Goal: Information Seeking & Learning: Learn about a topic

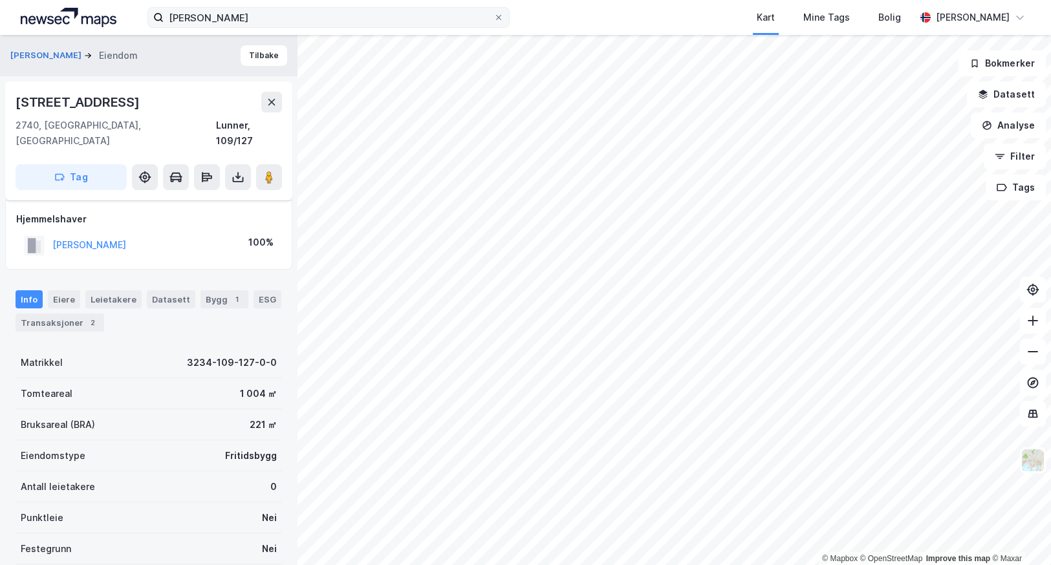
scroll to position [49, 0]
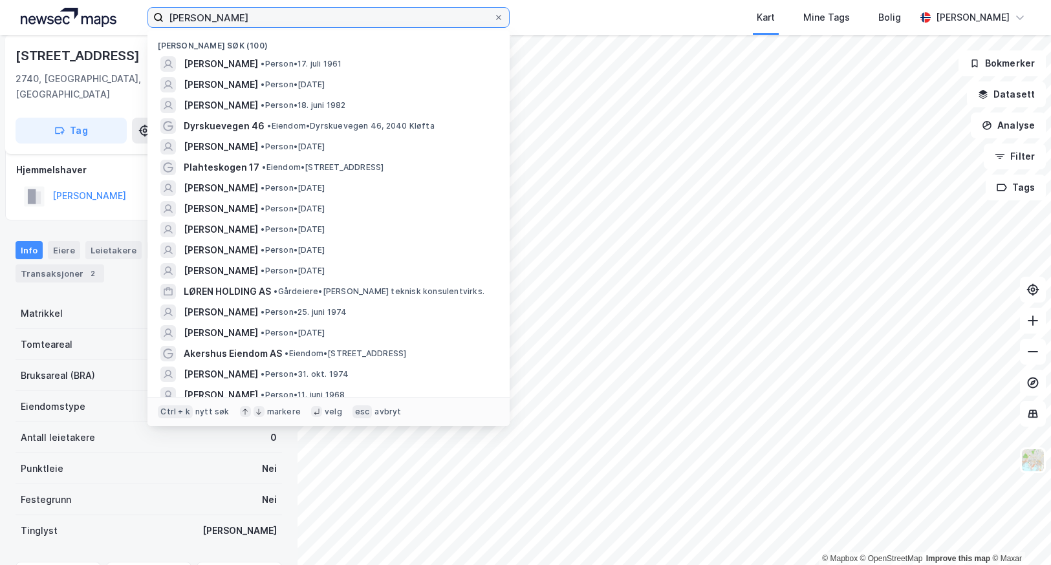
click at [208, 12] on input "[PERSON_NAME]" at bounding box center [329, 17] width 330 height 19
paste input "Søndre vei 115"
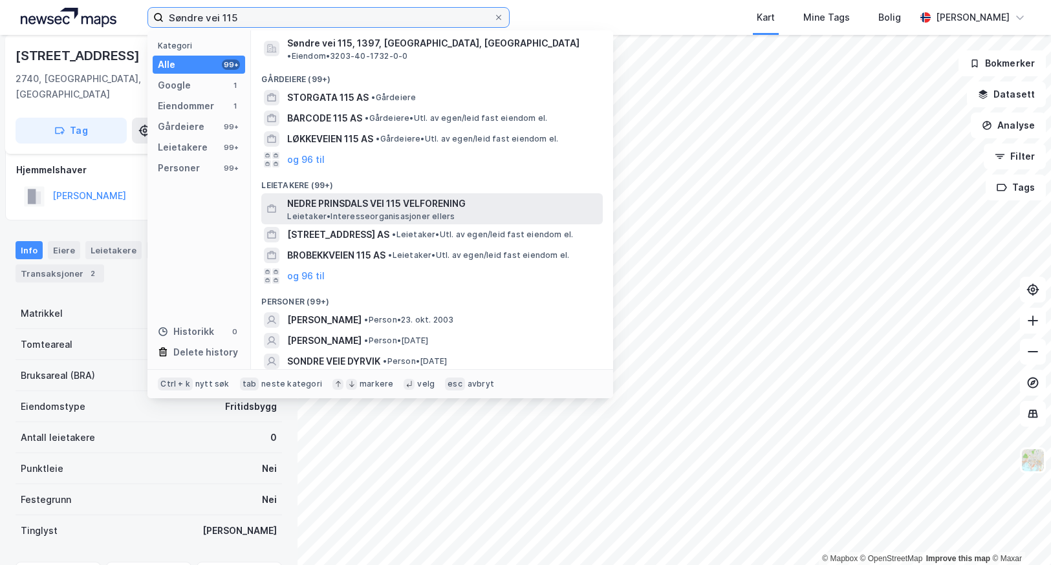
scroll to position [0, 0]
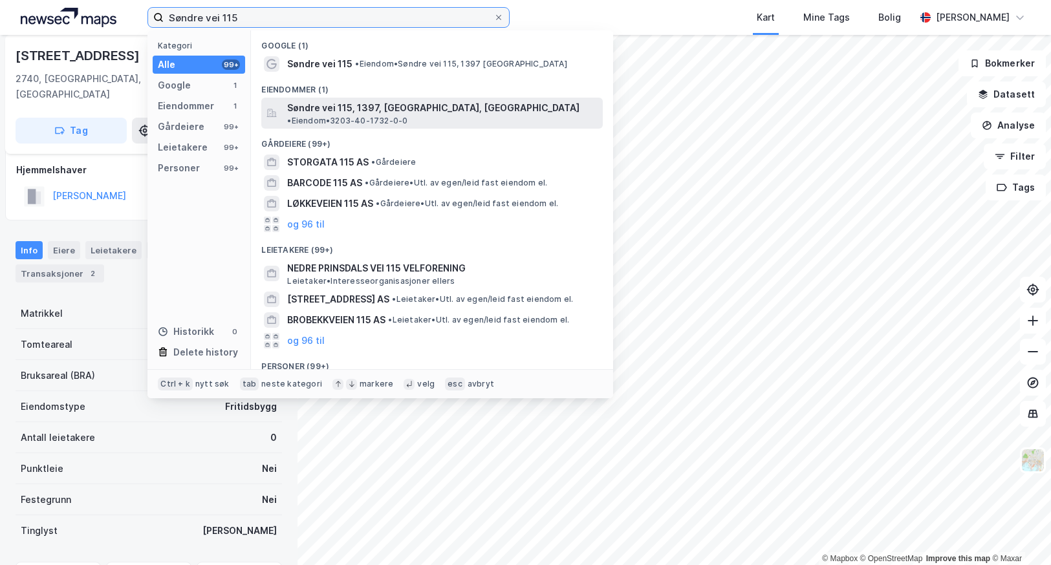
type input "Søndre vei 115"
click at [328, 107] on span "Søndre vei 115, 1397, [GEOGRAPHIC_DATA], [GEOGRAPHIC_DATA]" at bounding box center [433, 108] width 292 height 16
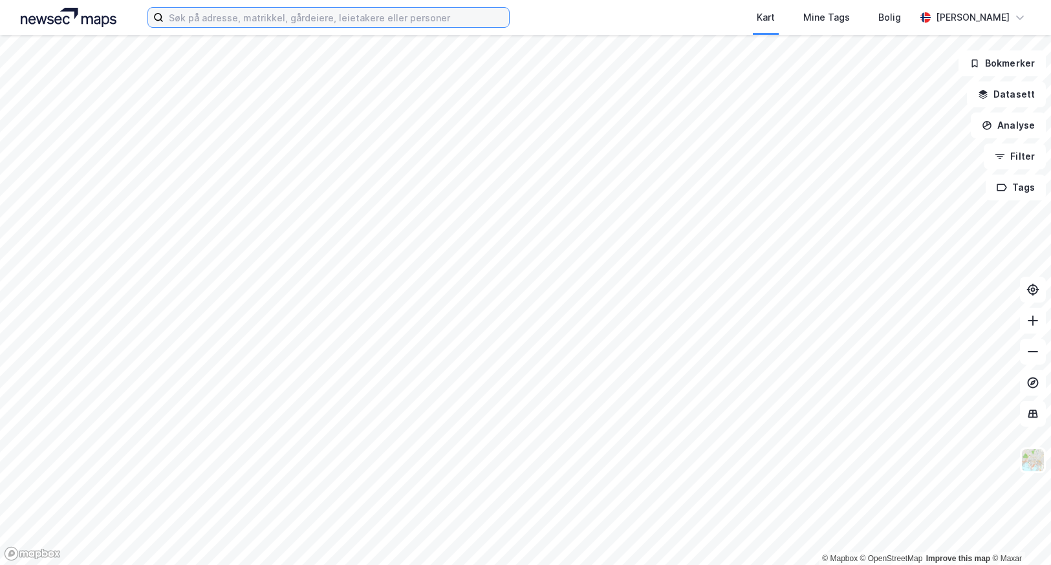
click at [213, 25] on input at bounding box center [336, 17] width 345 height 19
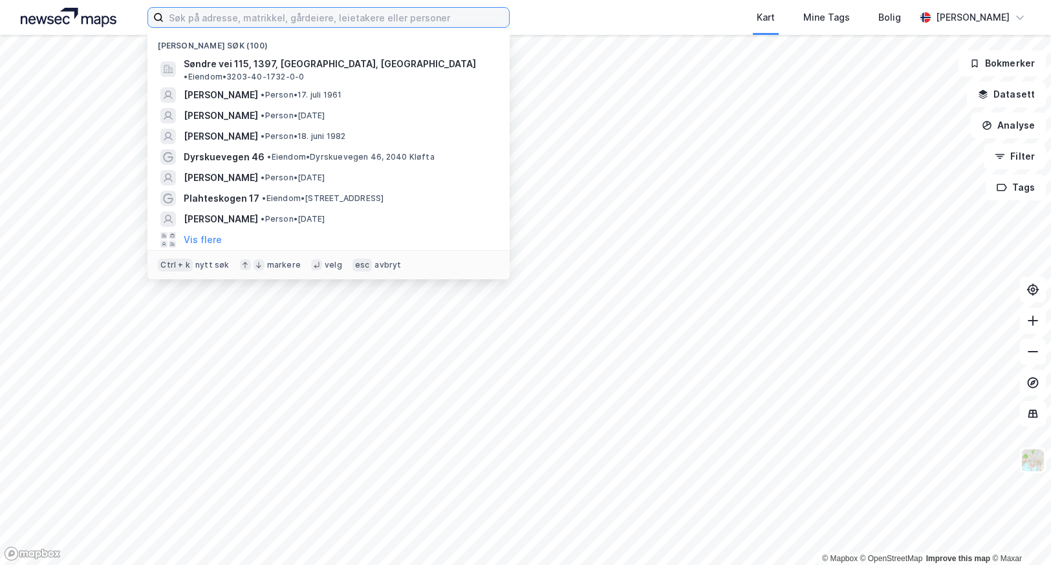
paste input "Søndre vei 115"
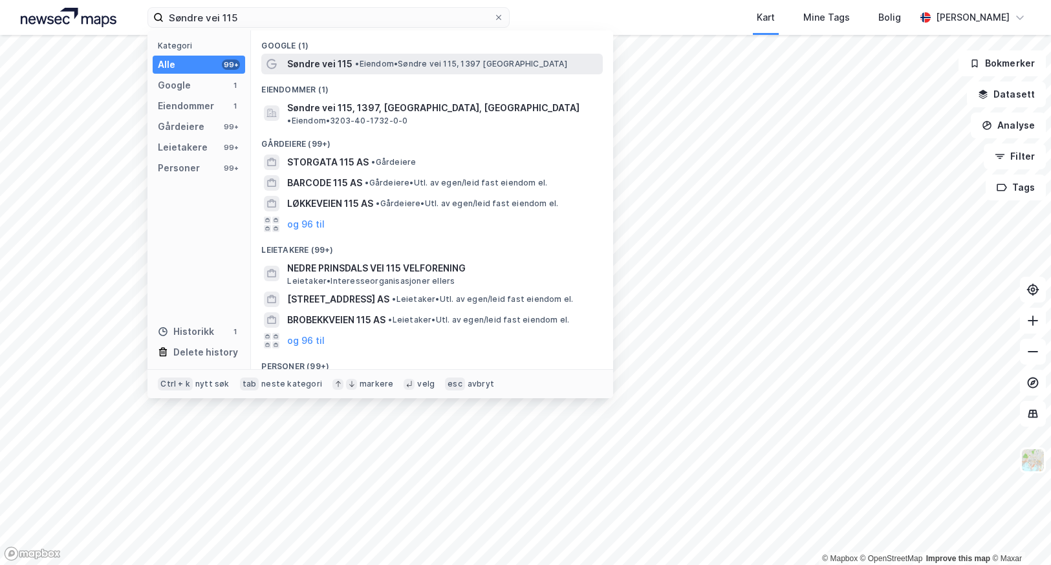
click at [359, 71] on div "Søndre vei 115 • [PERSON_NAME] vei 115, 1397 [GEOGRAPHIC_DATA]" at bounding box center [443, 64] width 313 height 16
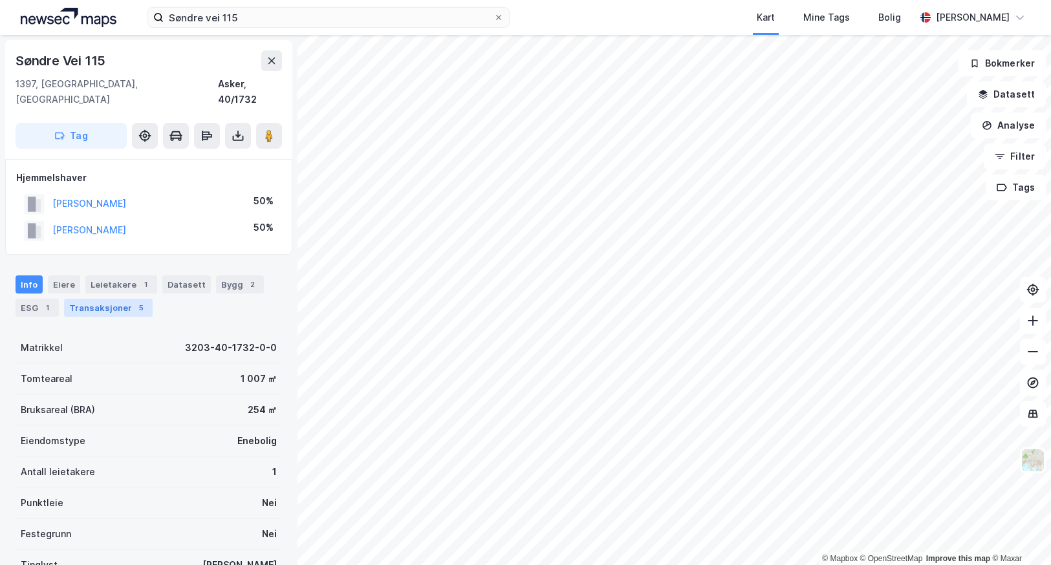
click at [87, 300] on div "Transaksjoner 5" at bounding box center [108, 308] width 89 height 18
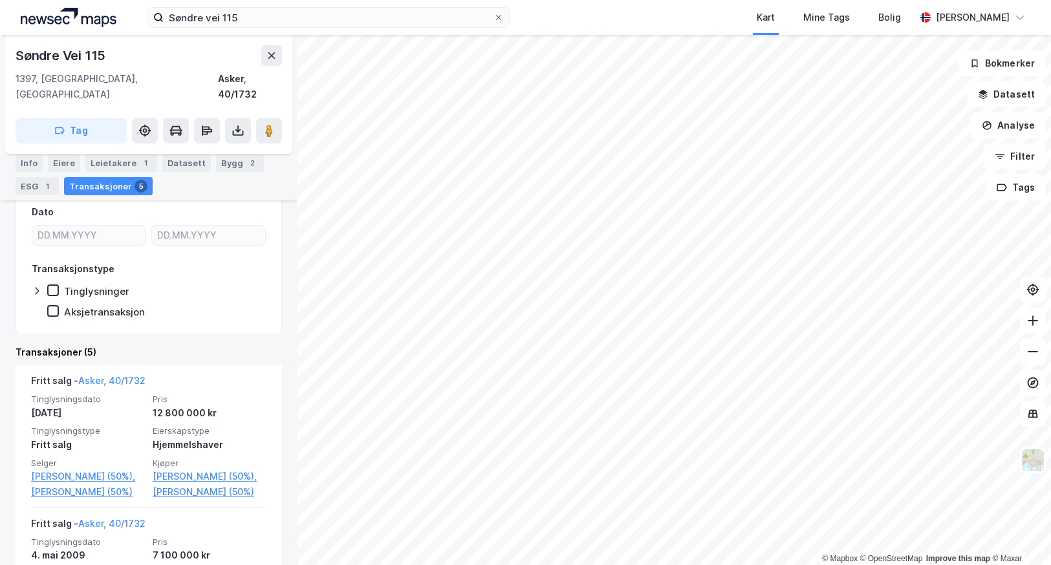
scroll to position [259, 0]
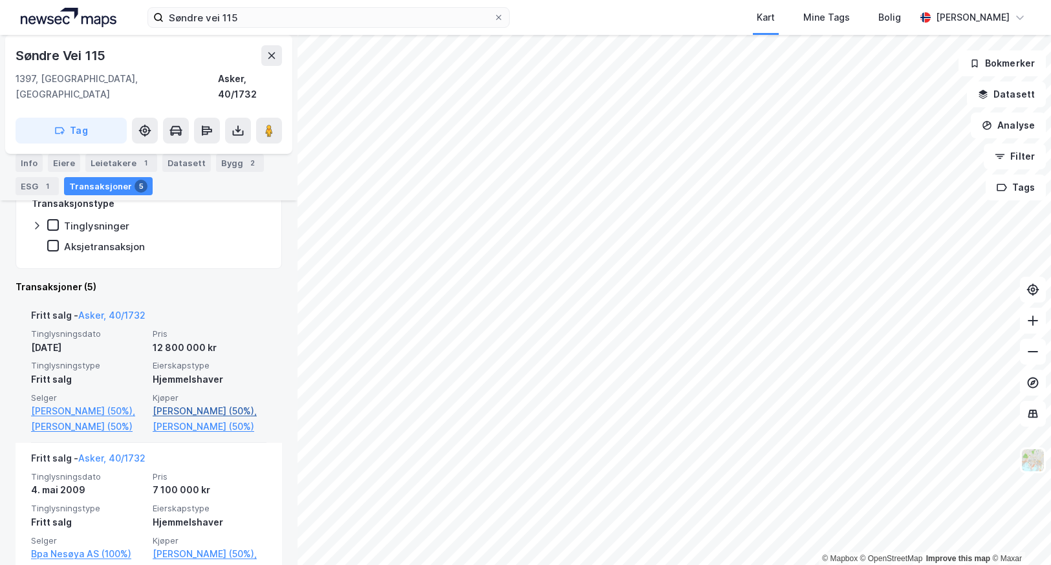
click at [167, 404] on link "Kumle Pål (50%)," at bounding box center [210, 412] width 114 height 16
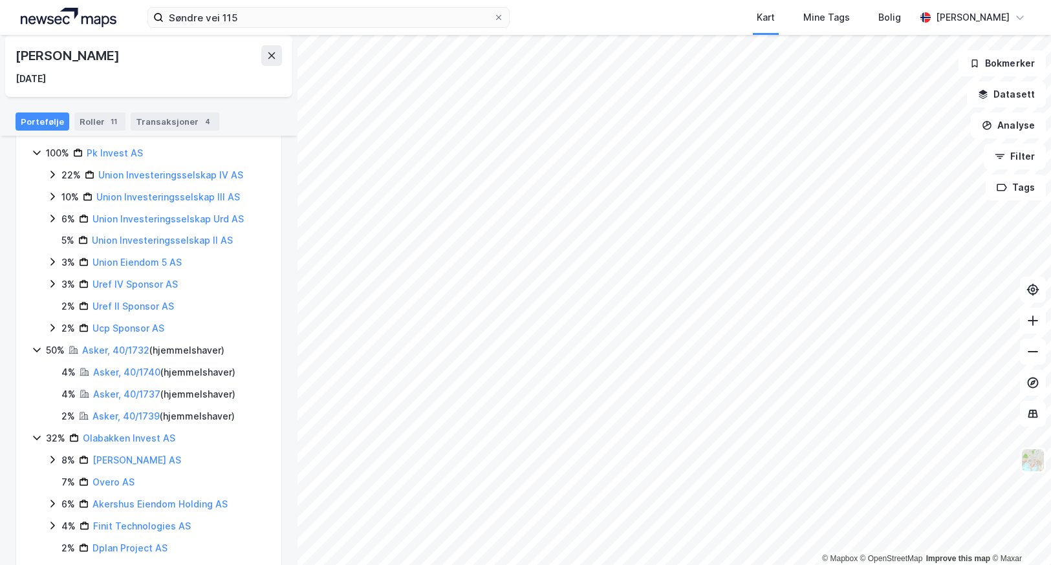
scroll to position [185, 0]
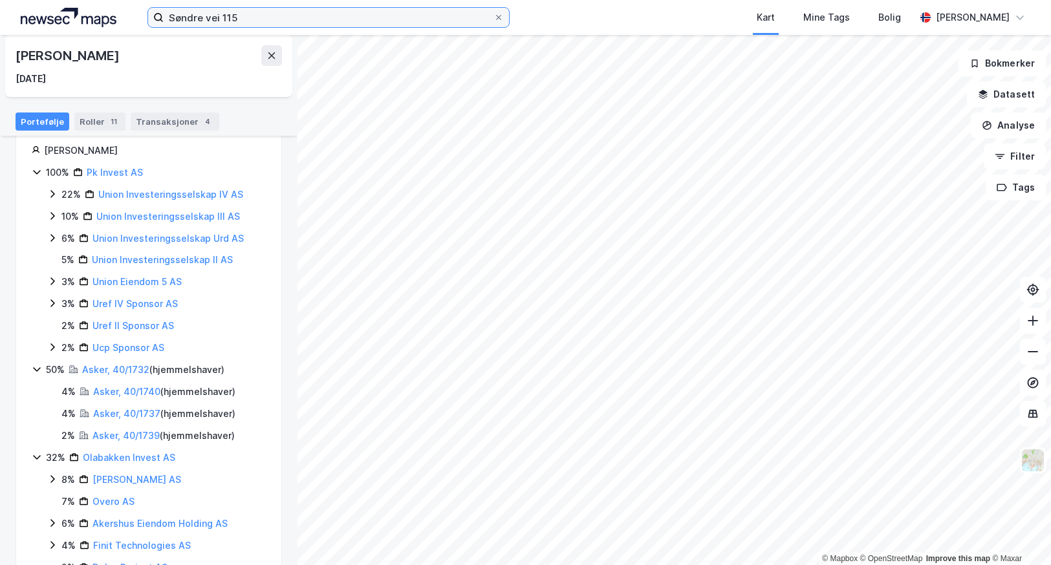
click at [234, 23] on input "Søndre vei 115" at bounding box center [329, 17] width 330 height 19
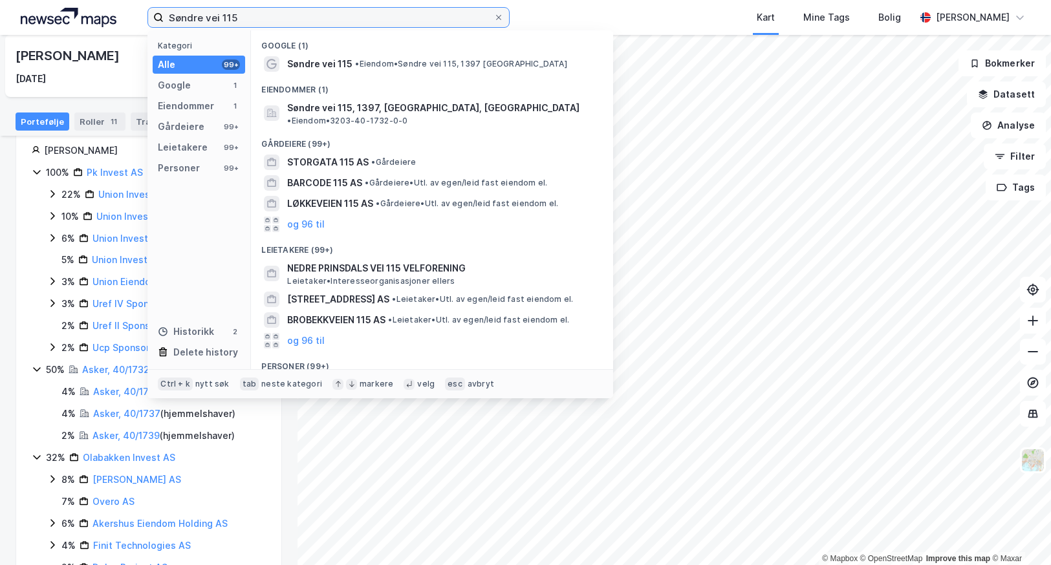
click at [234, 23] on input "Søndre vei 115" at bounding box center [329, 17] width 330 height 19
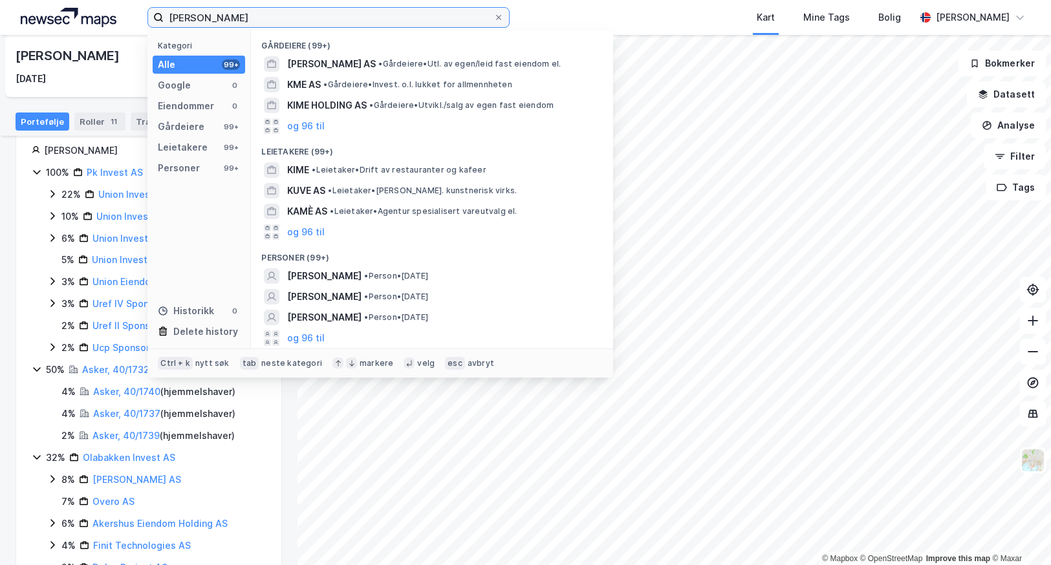
click at [203, 13] on input "per kume" at bounding box center [329, 17] width 330 height 19
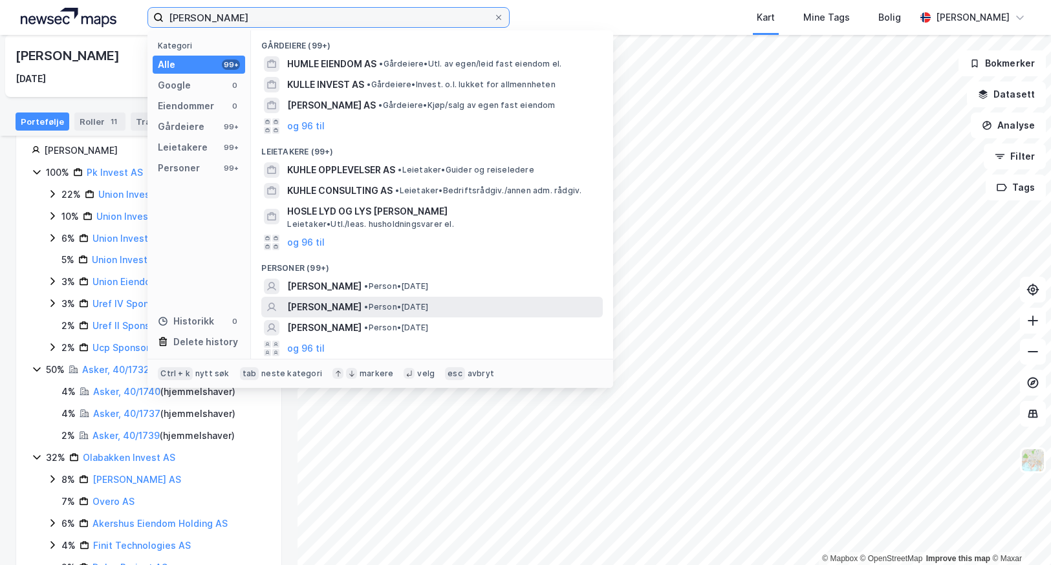
type input "per kumle"
click at [314, 304] on span "PER KUMLE" at bounding box center [324, 308] width 74 height 16
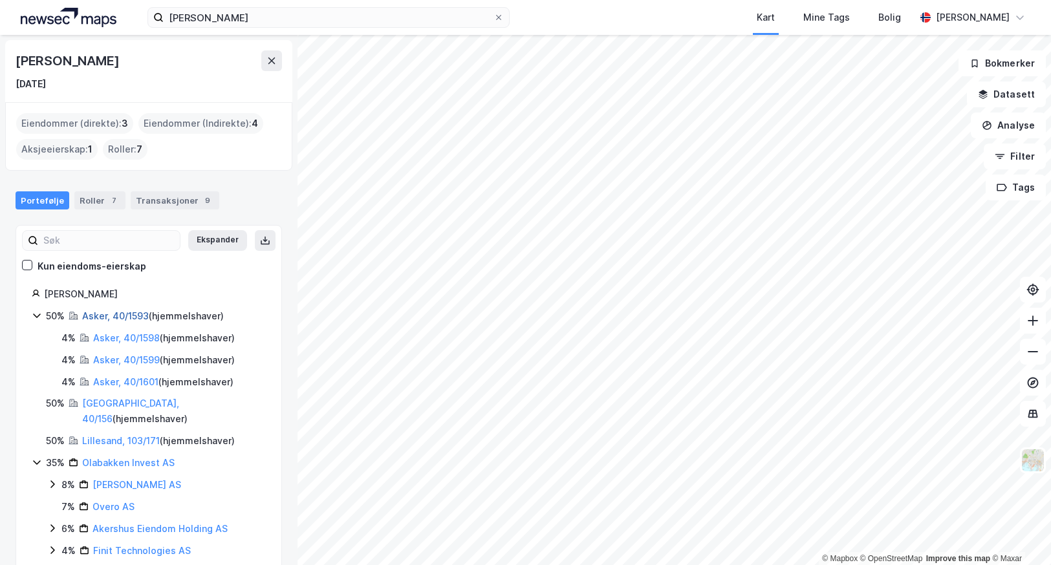
click at [111, 314] on link "Asker, 40/1593" at bounding box center [115, 316] width 67 height 11
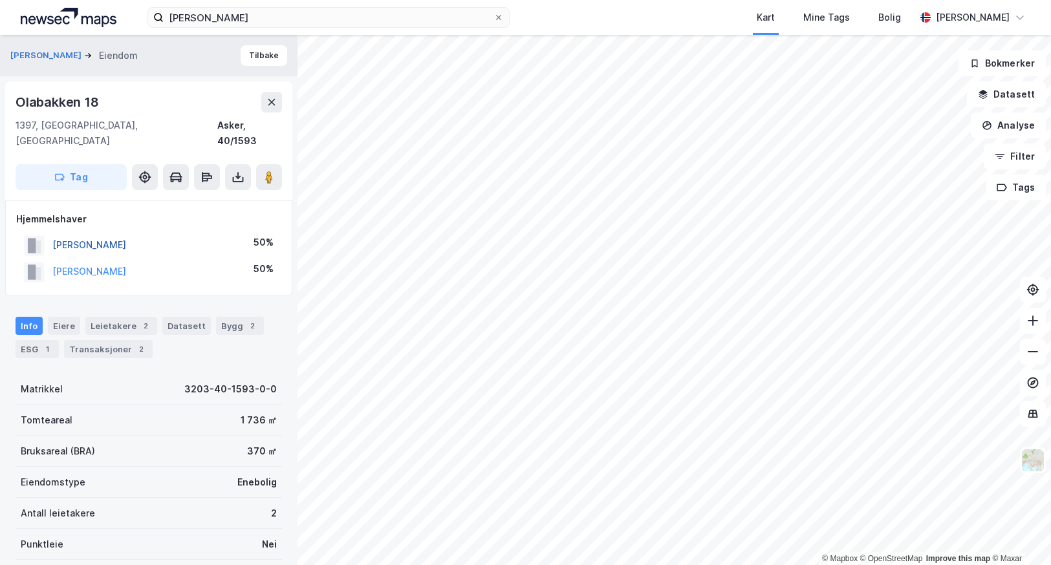
click at [0, 0] on button "KUMLE PER" at bounding box center [0, 0] width 0 height 0
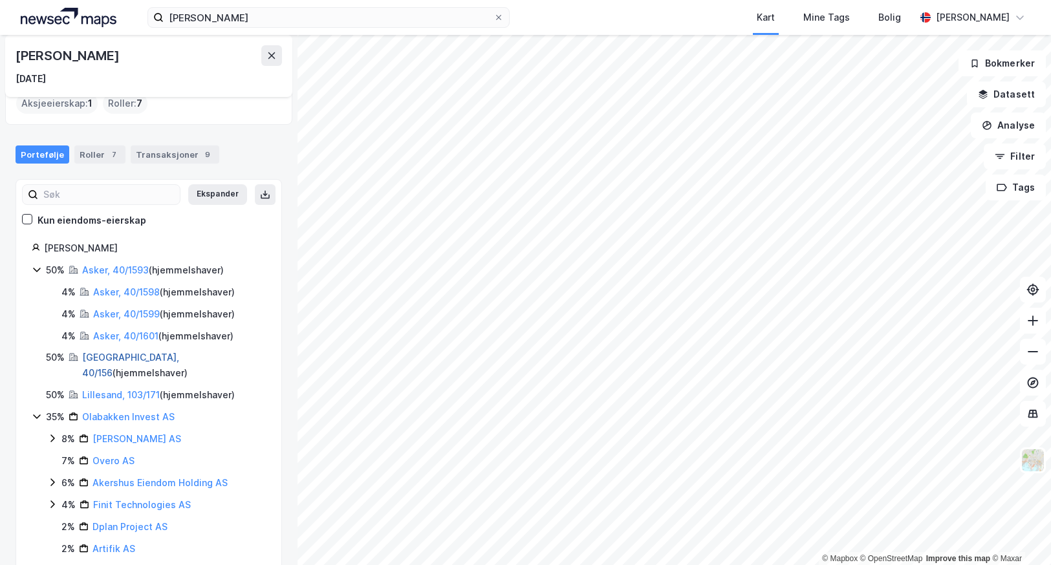
scroll to position [65, 0]
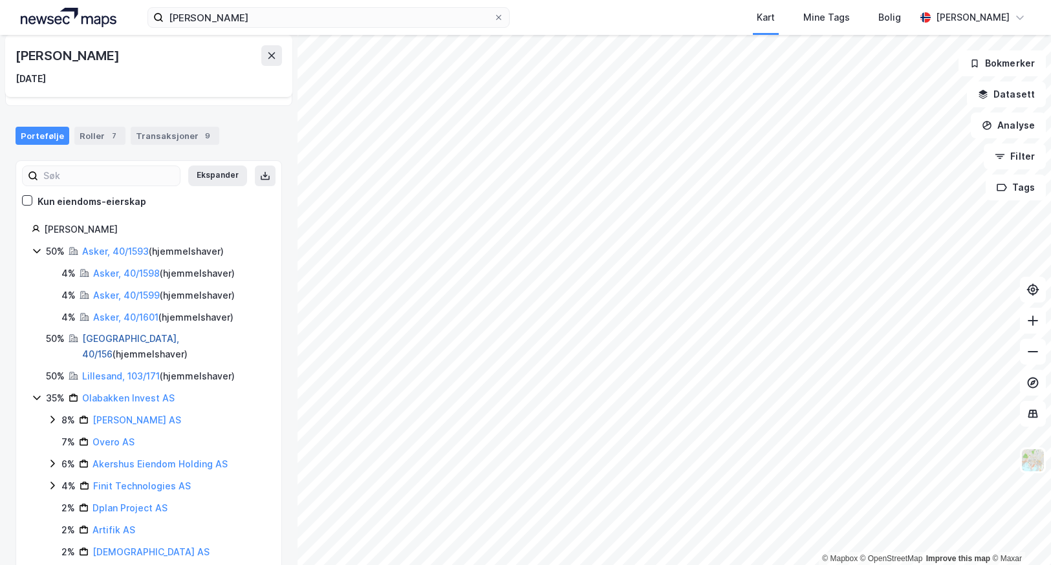
click at [99, 338] on link "Lillehammer, 40/156" at bounding box center [130, 346] width 97 height 27
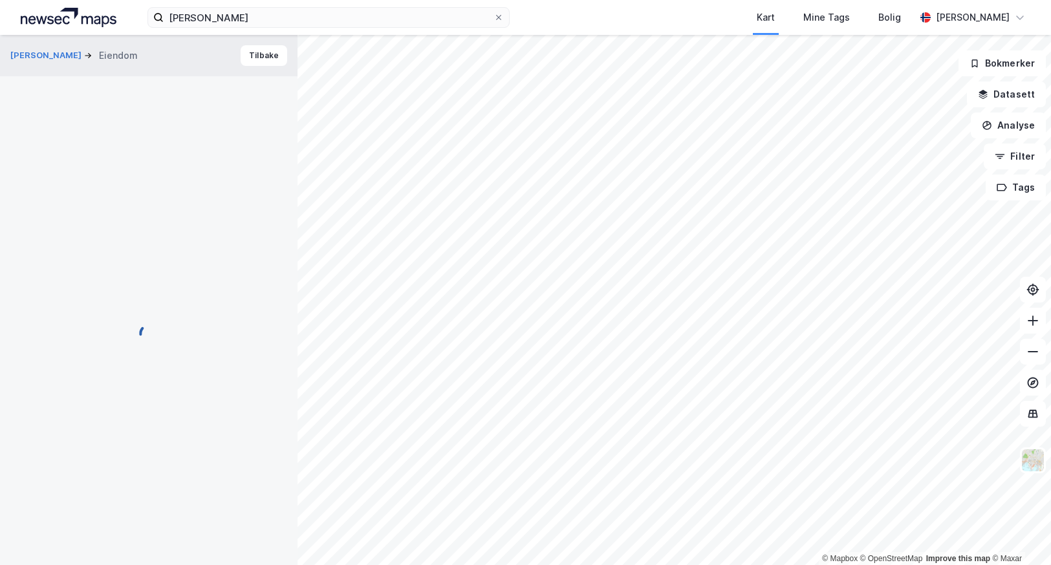
scroll to position [6, 0]
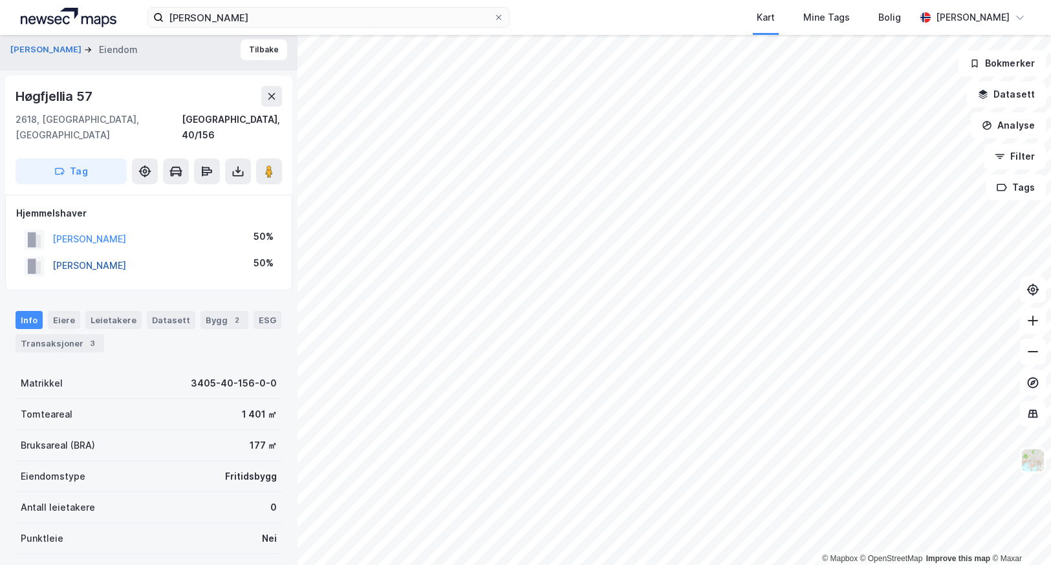
click at [0, 0] on button "KUMLE PER" at bounding box center [0, 0] width 0 height 0
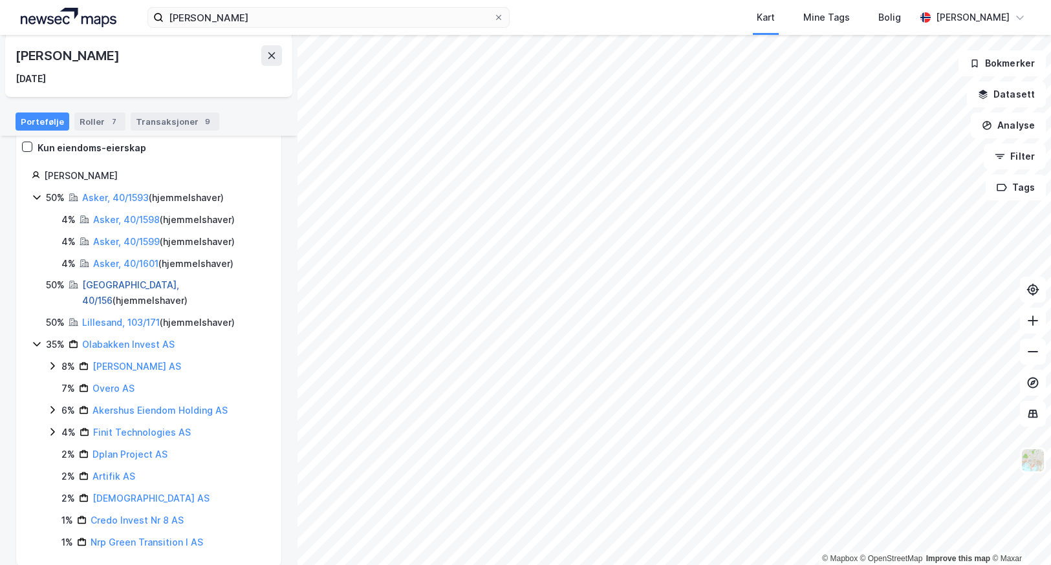
scroll to position [120, 0]
click at [104, 316] on link "Lillesand, 103/171" at bounding box center [121, 321] width 78 height 11
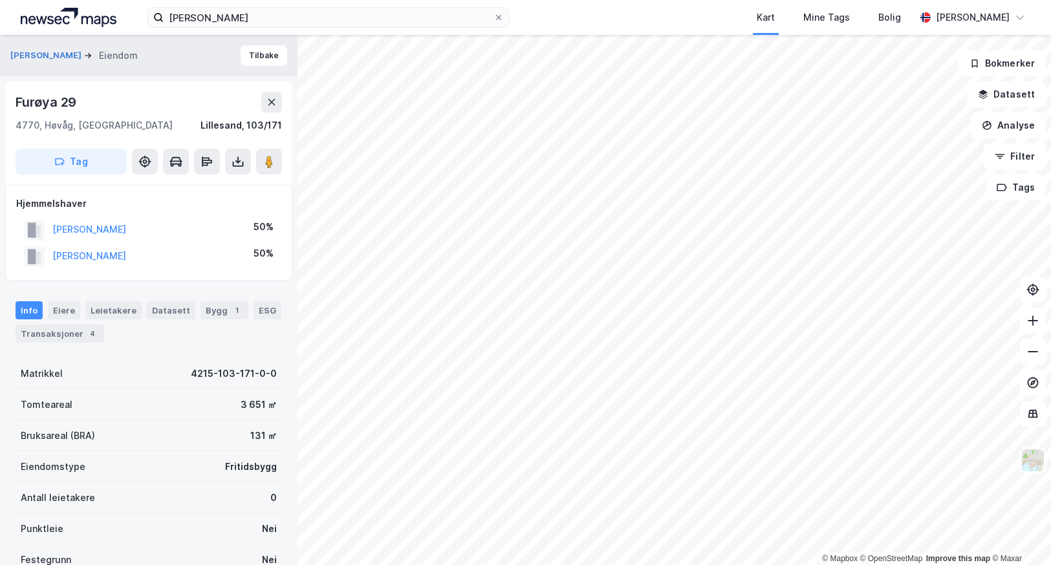
scroll to position [6, 0]
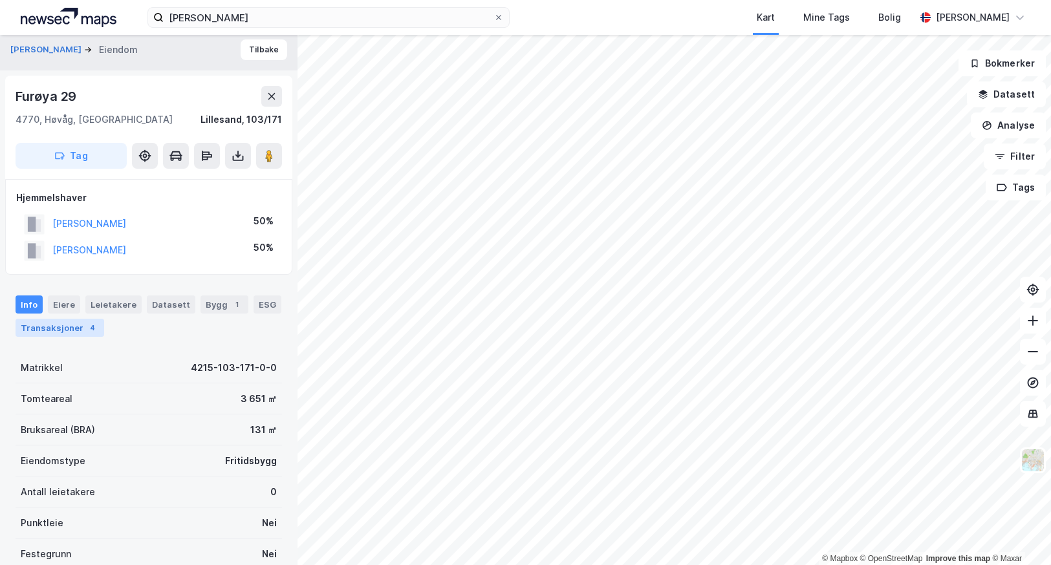
click at [60, 324] on div "Transaksjoner 4" at bounding box center [60, 328] width 89 height 18
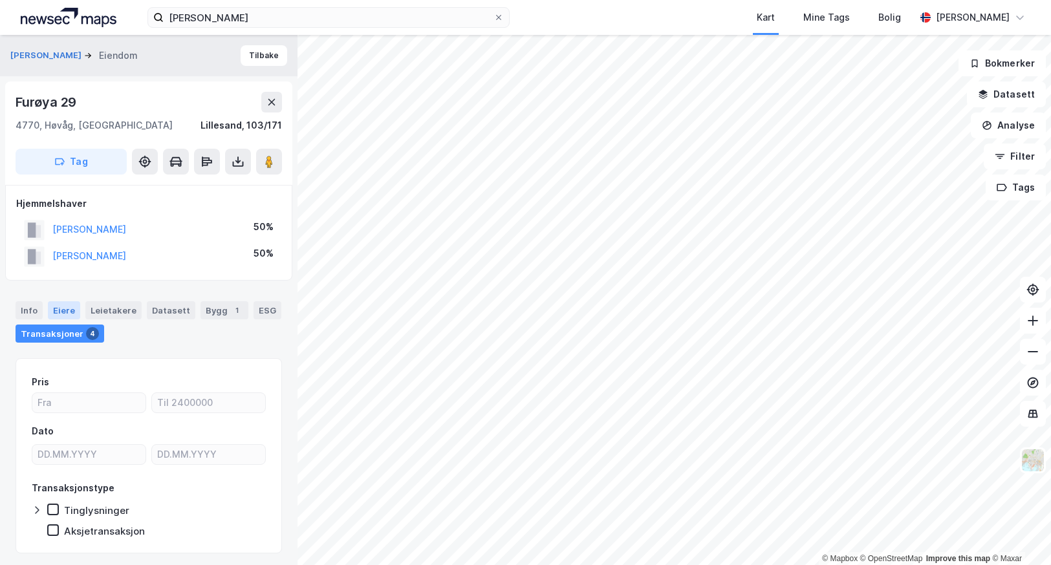
click at [60, 316] on div "Eiere" at bounding box center [64, 310] width 32 height 18
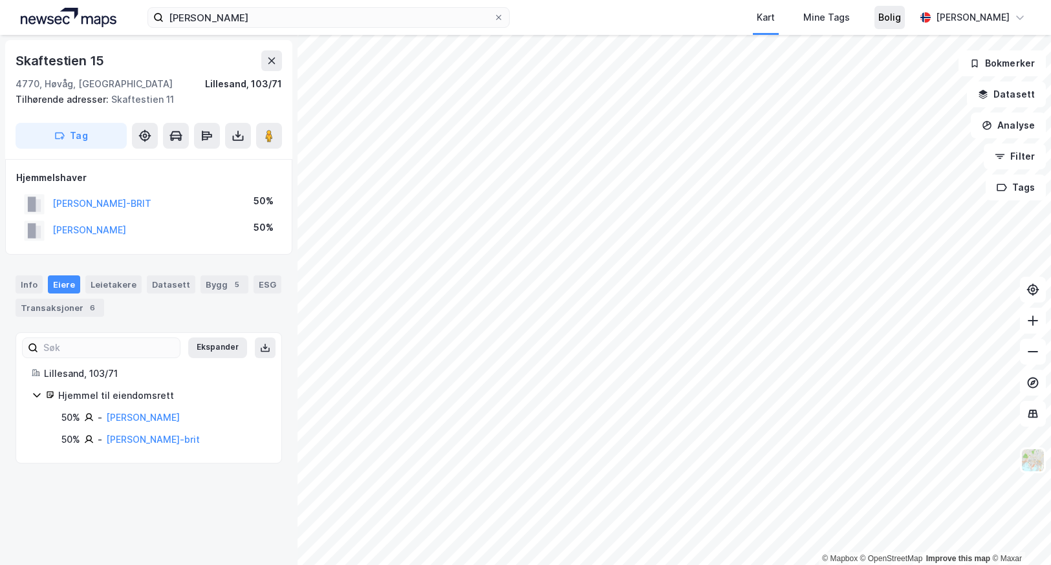
click at [906, 28] on div "per kumle Kart Mine Tags Bolig Pål Sandal © Mapbox © OpenStreetMap Improve this…" at bounding box center [525, 282] width 1051 height 565
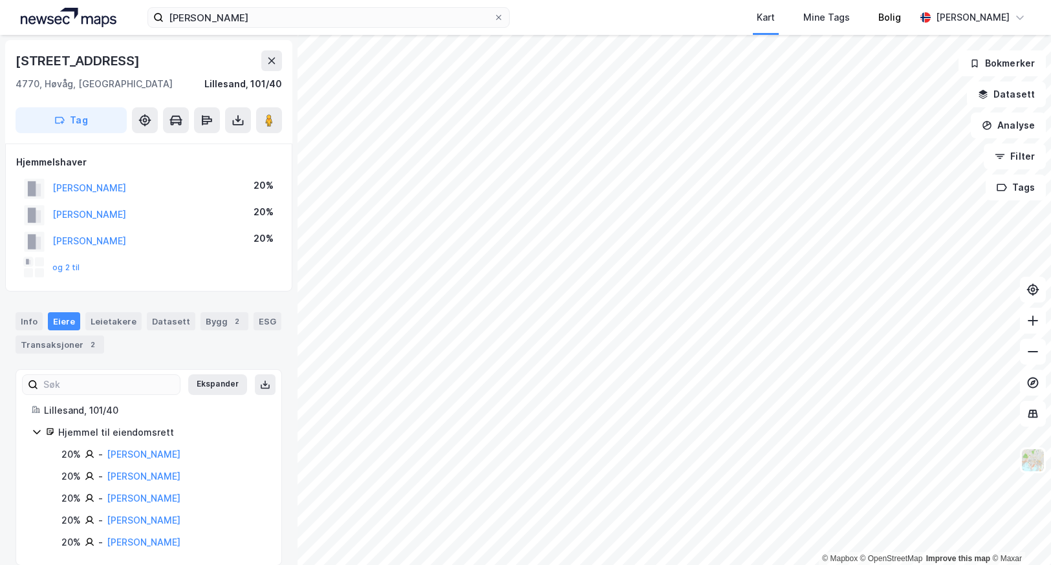
scroll to position [1, 0]
